Goal: Find specific page/section: Find specific page/section

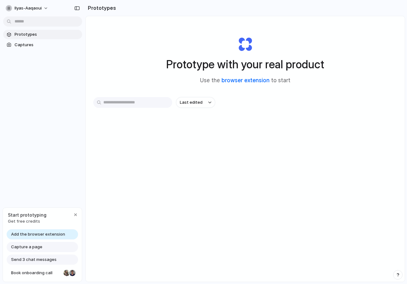
click at [242, 80] on link "browser extension" at bounding box center [246, 80] width 48 height 6
click at [28, 45] on span "Captures" at bounding box center [47, 45] width 65 height 6
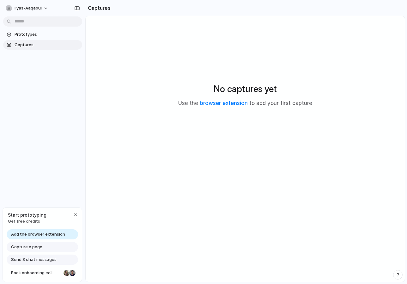
click at [62, 183] on div "ilyas-aaqaoui Prototypes Captures Start prototyping Get free credits Add the br…" at bounding box center [42, 142] width 85 height 284
